Goal: Contribute content: Contribute content

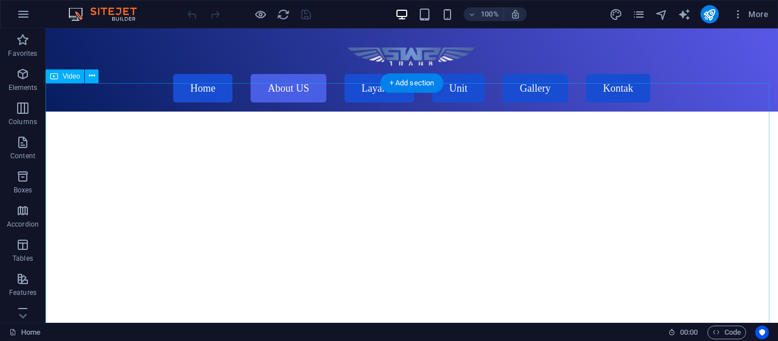
click at [250, 206] on figure at bounding box center [412, 295] width 733 height 366
click at [192, 148] on figure at bounding box center [412, 295] width 733 height 366
select select "%"
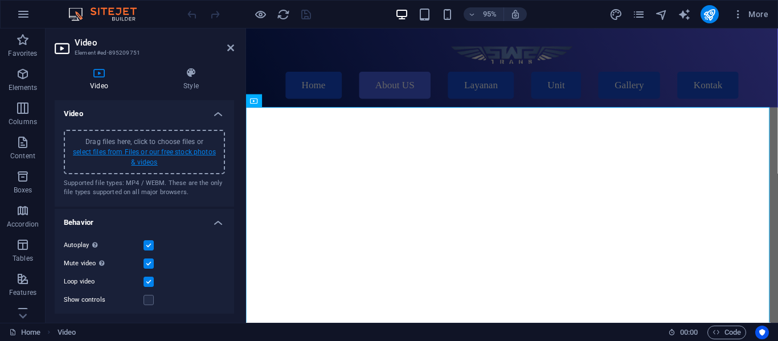
click at [176, 150] on link "select files from Files or our free stock photos & videos" at bounding box center [144, 157] width 143 height 18
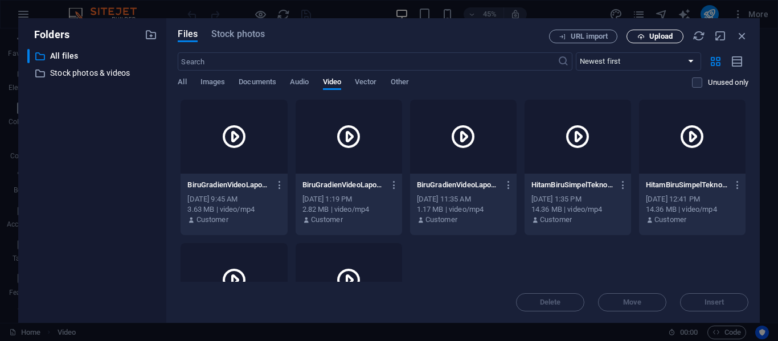
click at [645, 35] on span "Upload" at bounding box center [655, 36] width 47 height 7
click at [128, 64] on div "​ All files All files ​ Stock photos & videos Stock photos & videos" at bounding box center [92, 181] width 130 height 265
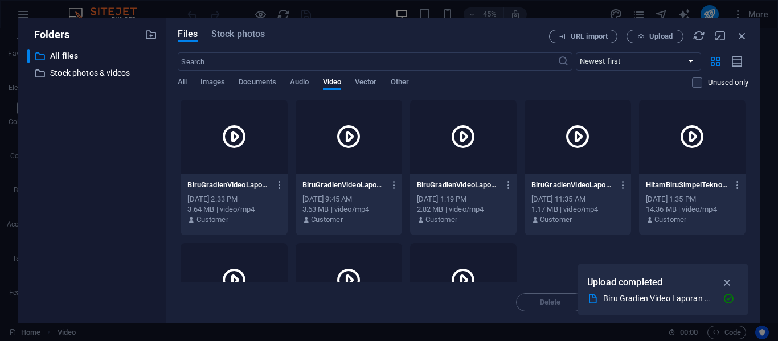
click at [245, 136] on icon at bounding box center [233, 136] width 27 height 27
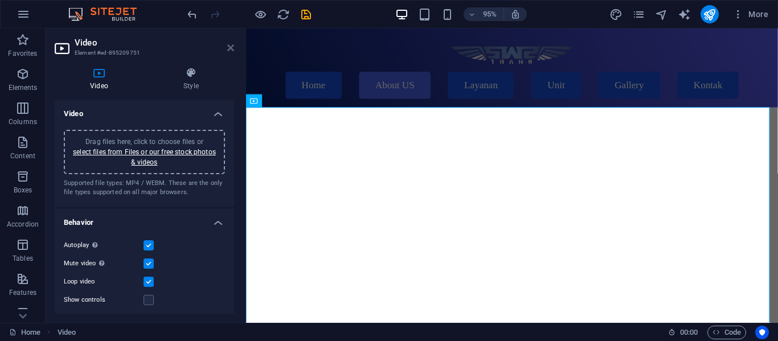
click at [230, 50] on icon at bounding box center [230, 47] width 7 height 9
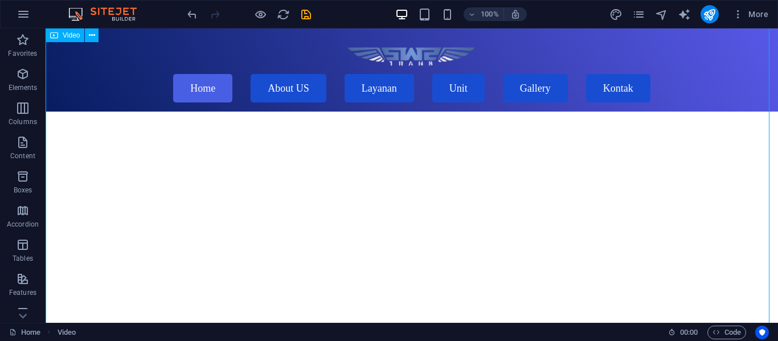
scroll to position [99, 0]
click at [183, 175] on figure at bounding box center [412, 140] width 733 height 421
select select "%"
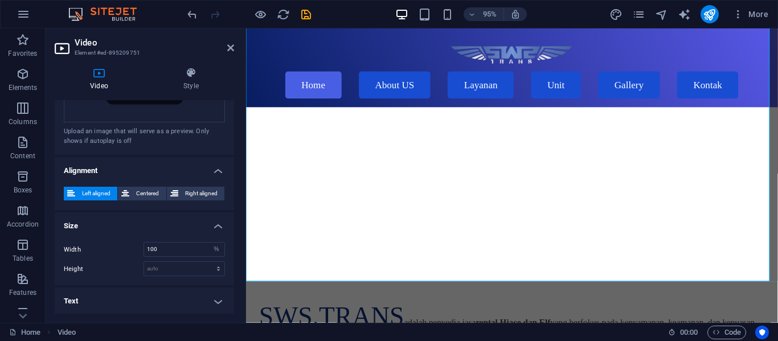
scroll to position [318, 0]
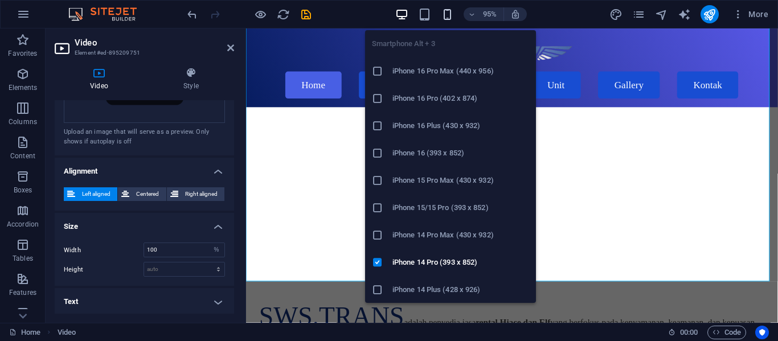
click at [449, 14] on icon "button" at bounding box center [447, 14] width 13 height 13
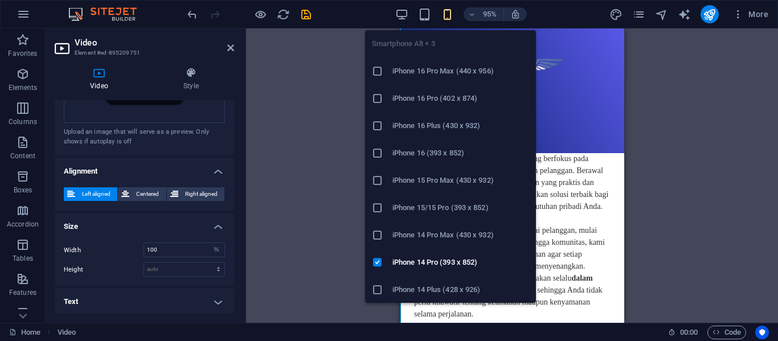
scroll to position [119, 0]
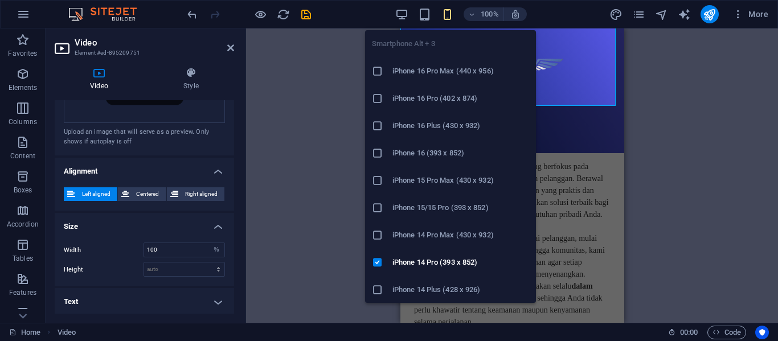
click at [449, 14] on icon "button" at bounding box center [447, 14] width 13 height 13
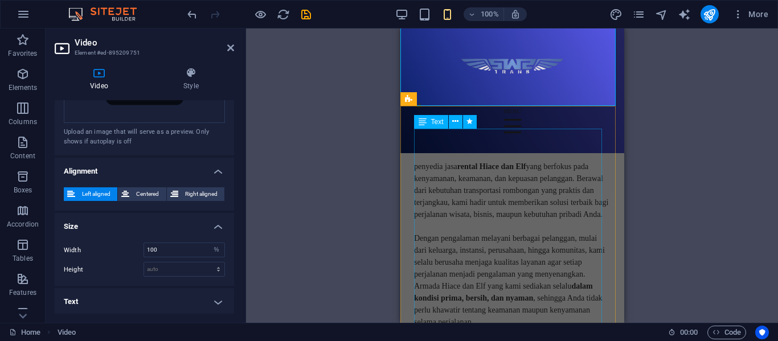
scroll to position [0, 0]
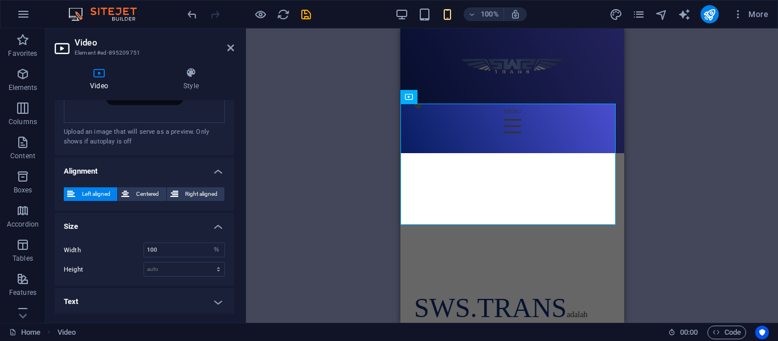
click at [383, 185] on div "Drag here to replace the existing content. Press “Ctrl” if you want to create a…" at bounding box center [512, 175] width 532 height 295
click at [224, 45] on h2 "Video" at bounding box center [155, 43] width 160 height 10
click at [230, 50] on icon at bounding box center [230, 47] width 7 height 9
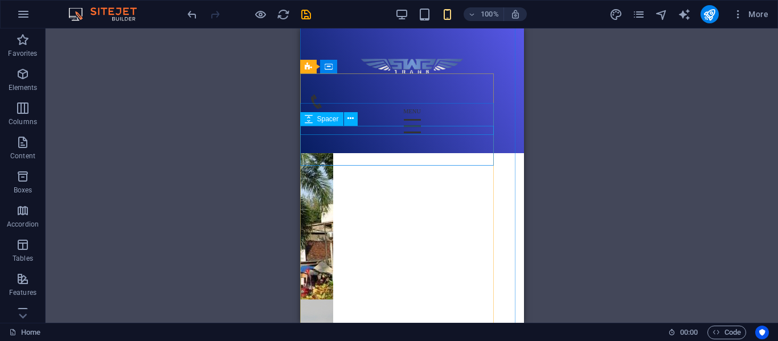
scroll to position [6706, 0]
drag, startPoint x: 364, startPoint y: 154, endPoint x: 354, endPoint y: 149, distance: 11.2
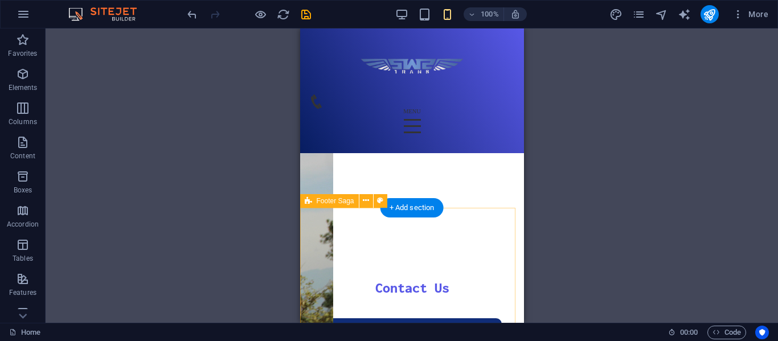
scroll to position [6942, 0]
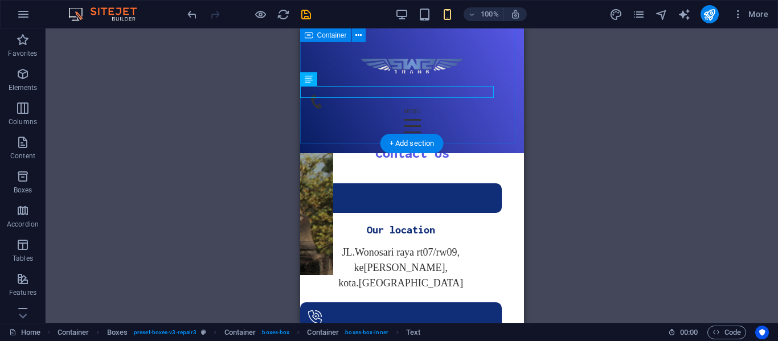
scroll to position [7093, 0]
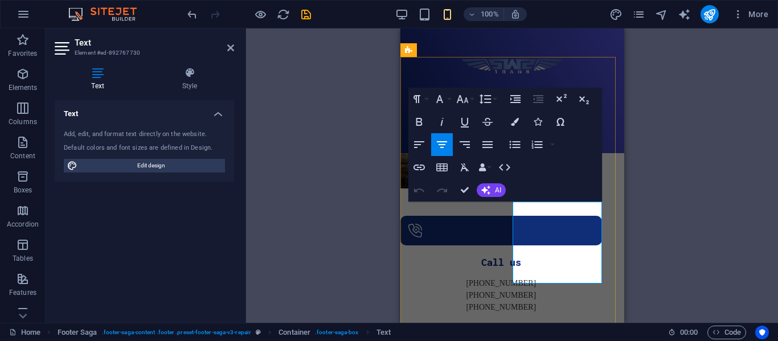
click at [596, 177] on div "Paragraph Format Normal Heading 1 Heading 2 Heading 3 Heading 4 Heading 5 Headi…" at bounding box center [505, 145] width 194 height 114
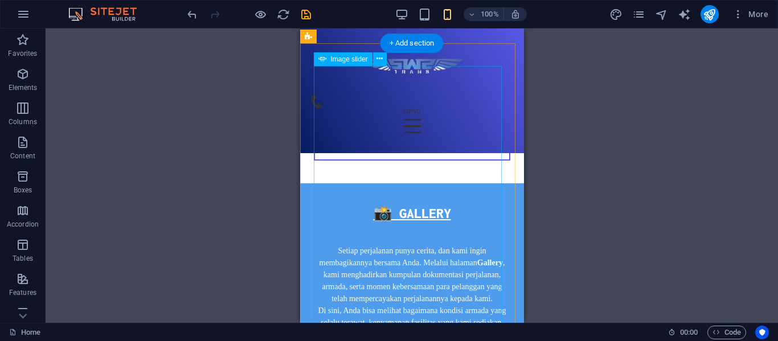
scroll to position [5151, 0]
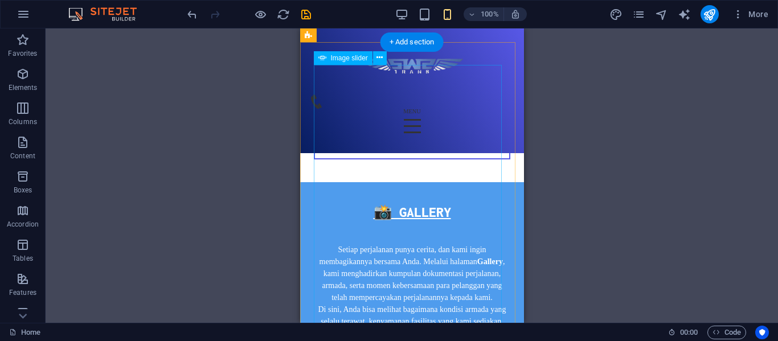
select select "px"
select select "ms"
select select "s"
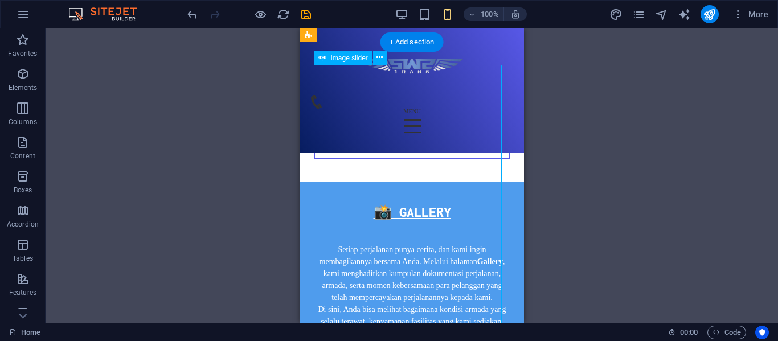
select select "progressive"
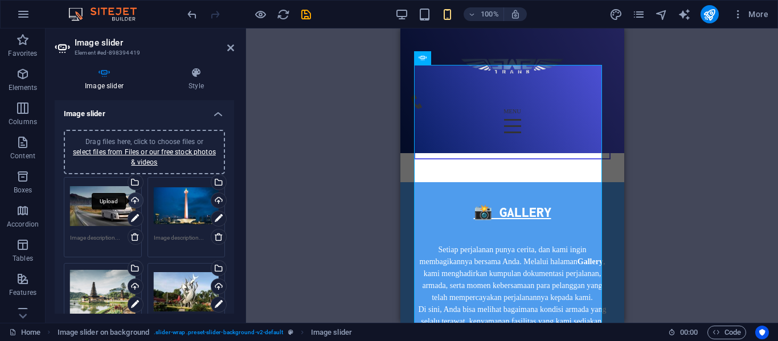
click at [136, 201] on div "Upload" at bounding box center [134, 201] width 17 height 17
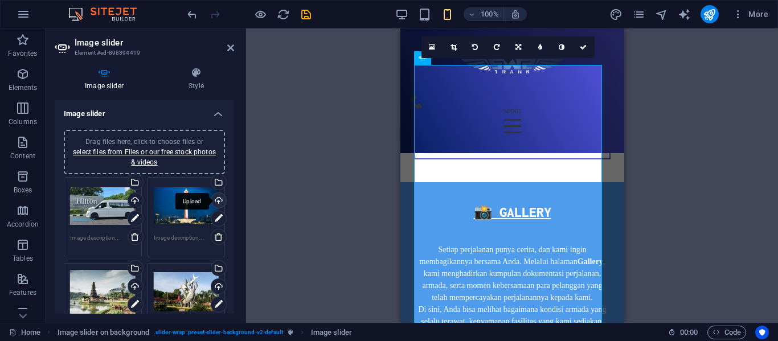
click at [217, 202] on div "Upload" at bounding box center [217, 201] width 17 height 17
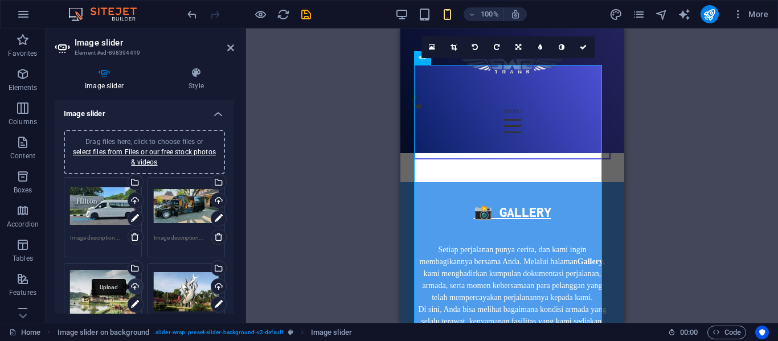
click at [136, 290] on div "Upload" at bounding box center [134, 287] width 17 height 17
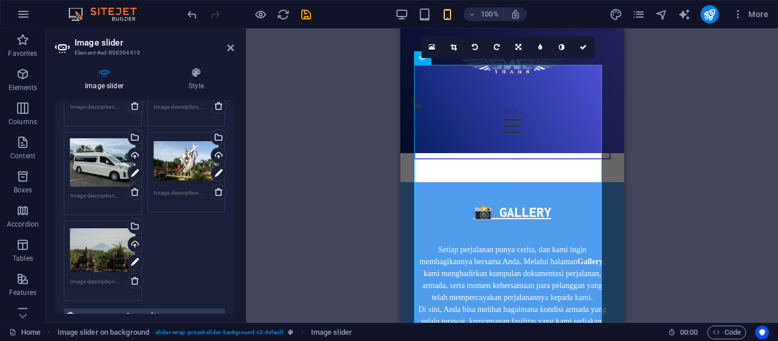
scroll to position [130, 0]
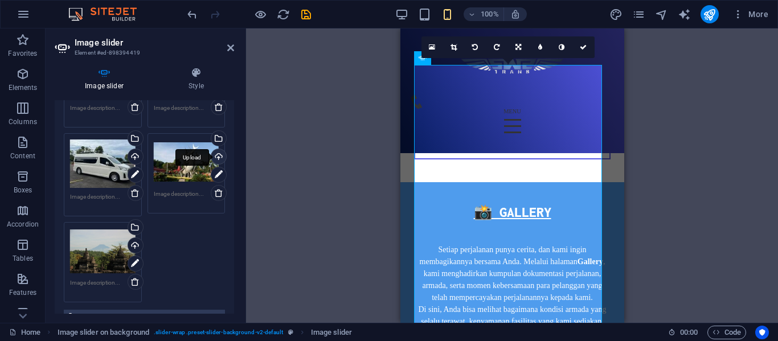
click at [218, 156] on div "Upload" at bounding box center [217, 157] width 17 height 17
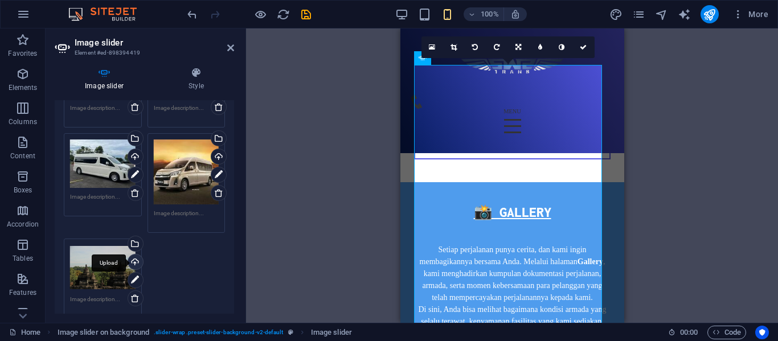
click at [132, 255] on div "Upload" at bounding box center [134, 263] width 17 height 17
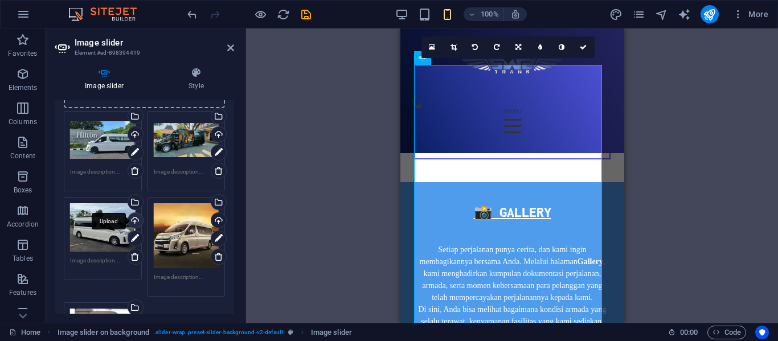
click at [135, 221] on div "Upload" at bounding box center [134, 221] width 17 height 17
click at [232, 50] on icon at bounding box center [230, 47] width 7 height 9
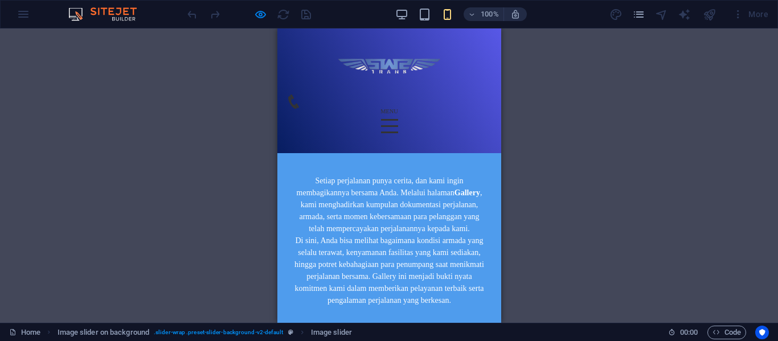
scroll to position [5153, 0]
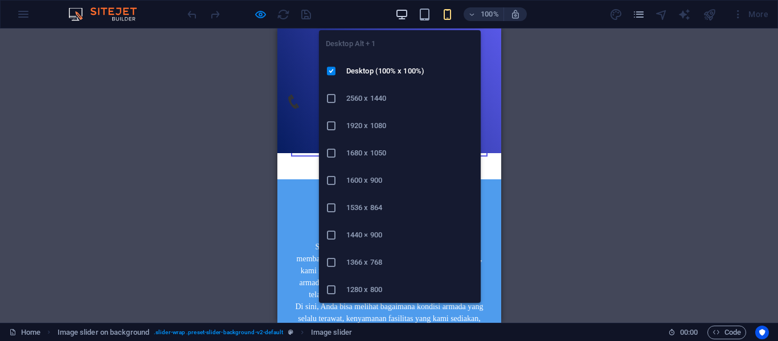
click at [403, 19] on icon "button" at bounding box center [401, 14] width 13 height 13
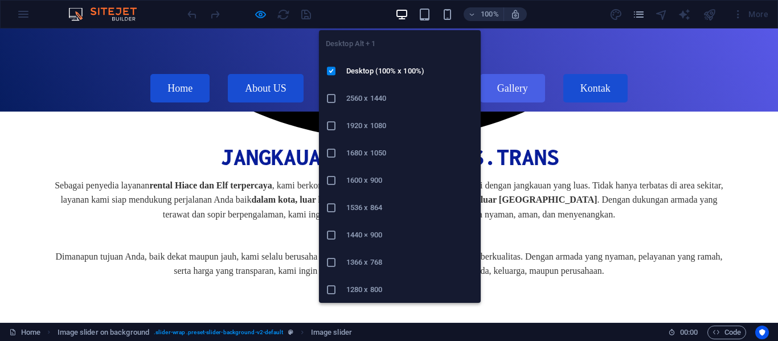
scroll to position [2922, 0]
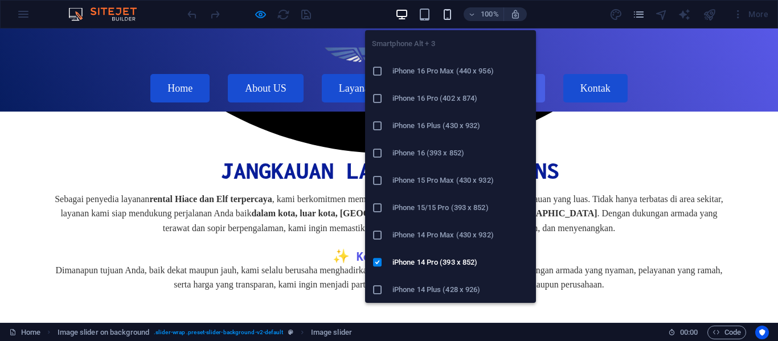
click at [449, 20] on icon "button" at bounding box center [447, 14] width 13 height 13
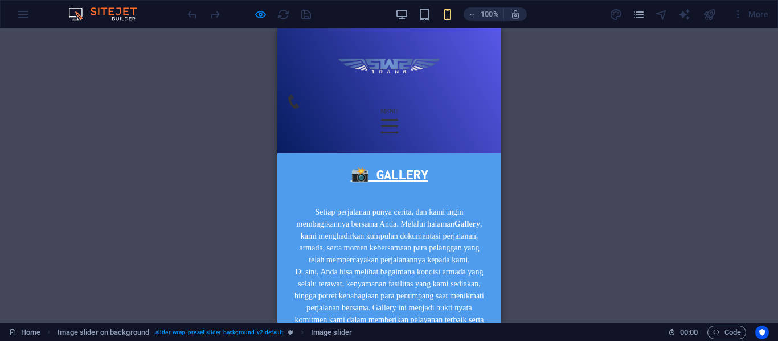
scroll to position [5184, 0]
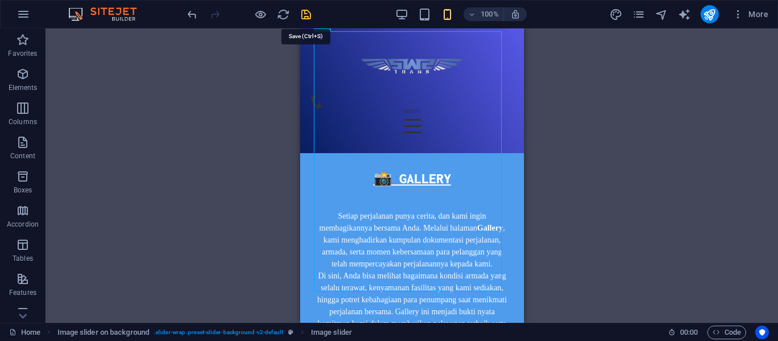
click at [301, 11] on icon "save" at bounding box center [306, 14] width 13 height 13
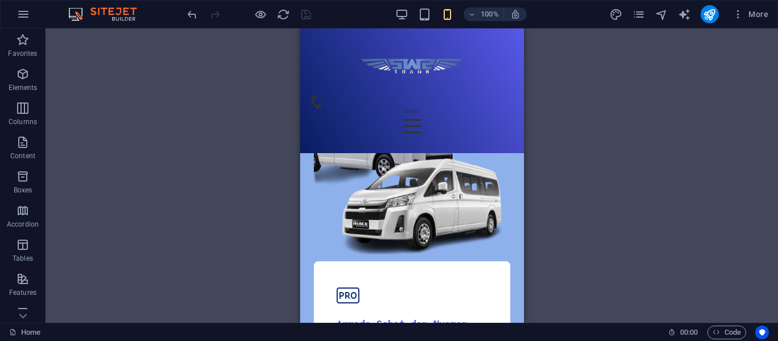
scroll to position [799, 0]
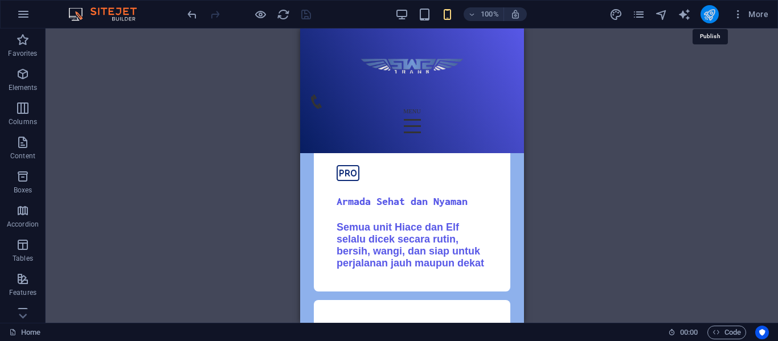
click at [711, 11] on icon "publish" at bounding box center [709, 14] width 13 height 13
